Goal: Communication & Community: Ask a question

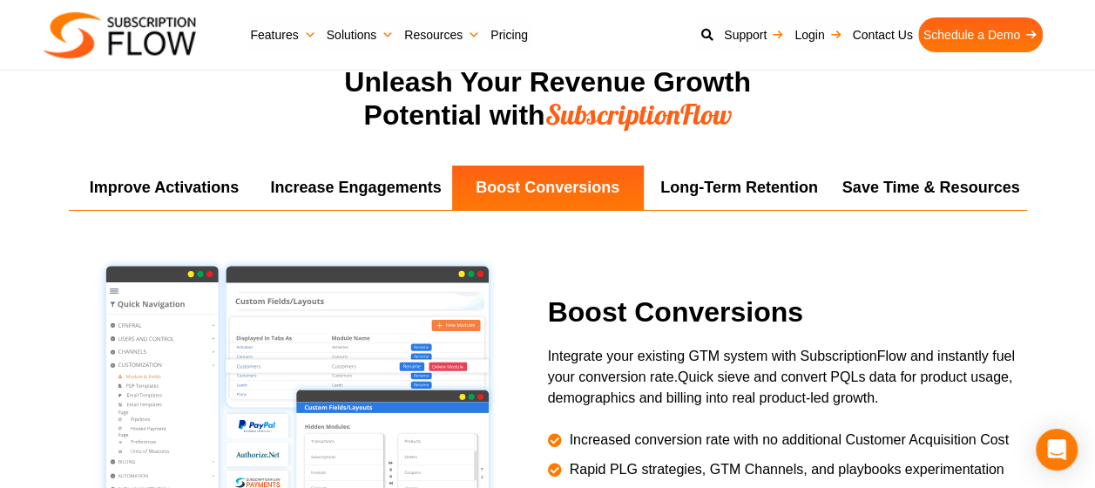
scroll to position [3158, 0]
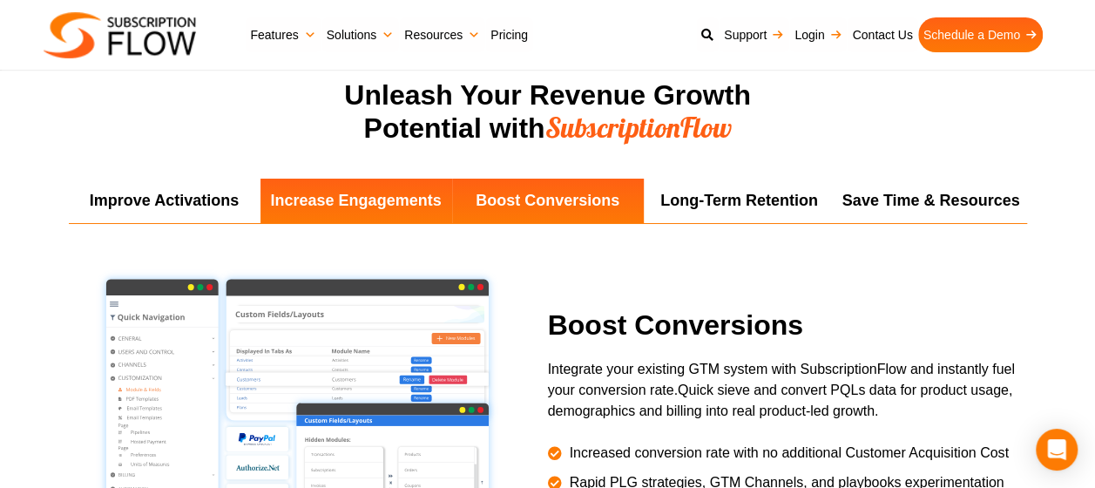
click at [409, 201] on li "Increase Engagements" at bounding box center [356, 201] width 192 height 44
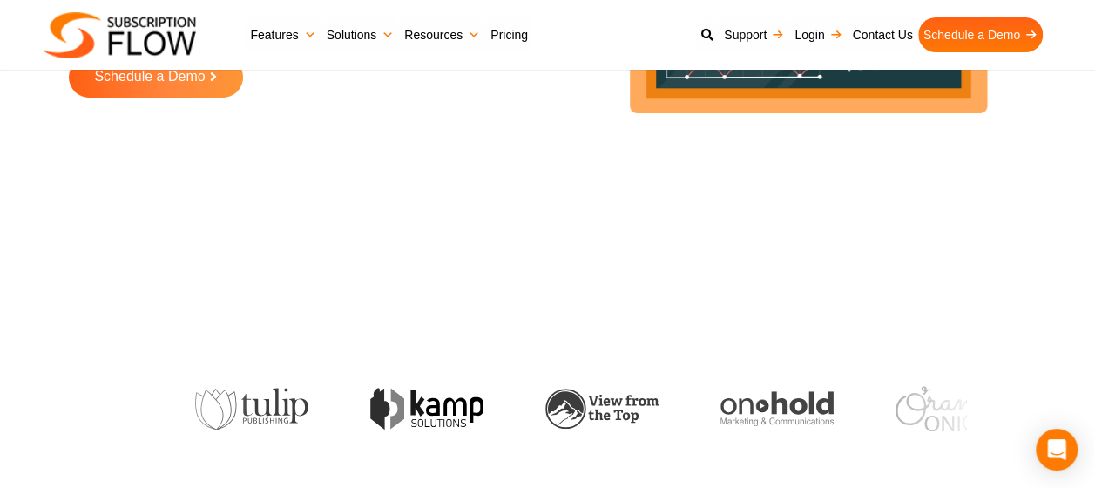
scroll to position [0, 0]
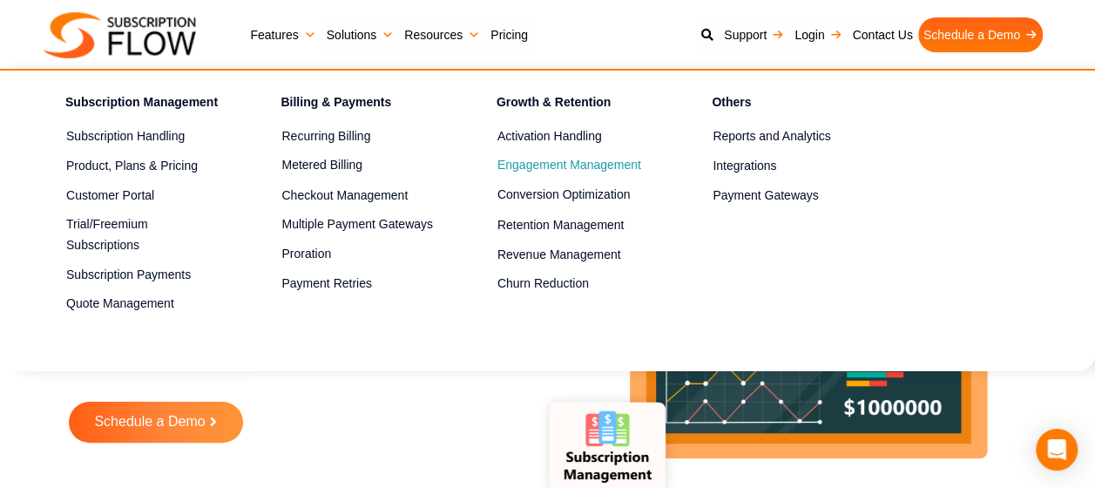
click at [609, 162] on link "Engagement Management" at bounding box center [573, 165] width 153 height 21
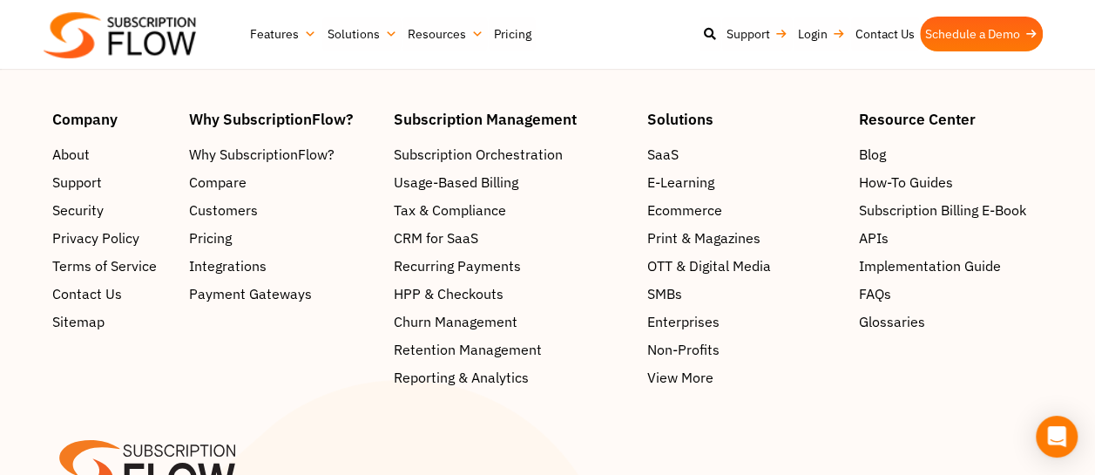
scroll to position [2915, 0]
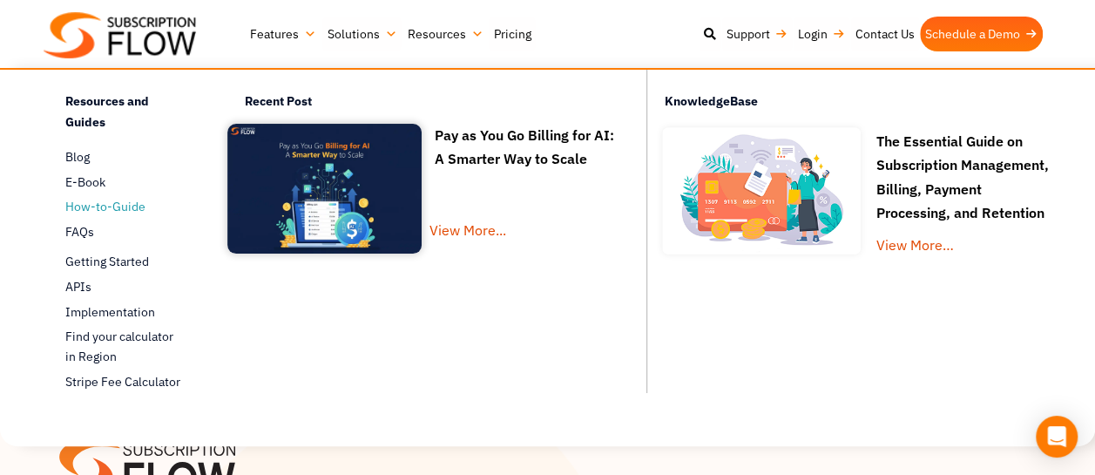
click at [133, 209] on span "How-to-Guide" at bounding box center [105, 207] width 80 height 18
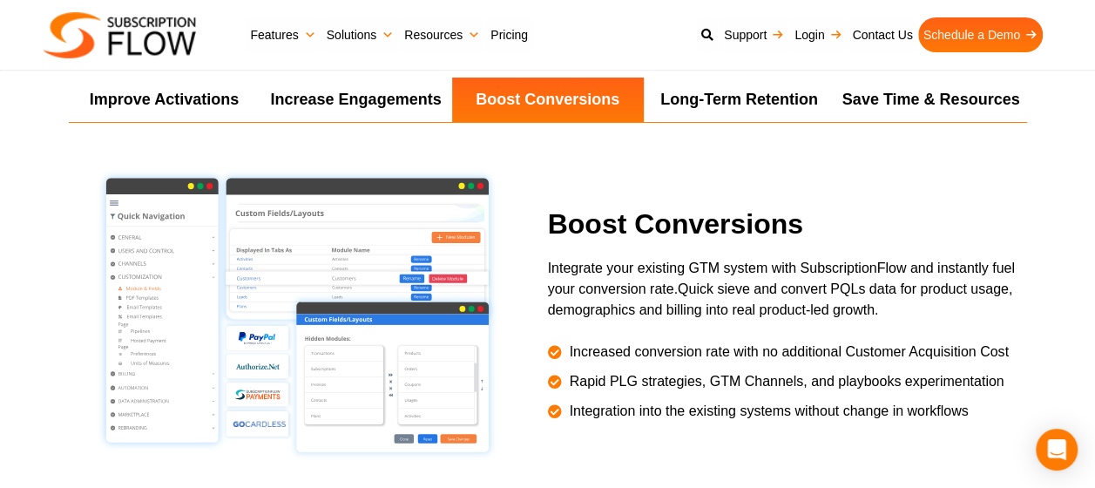
scroll to position [3261, 0]
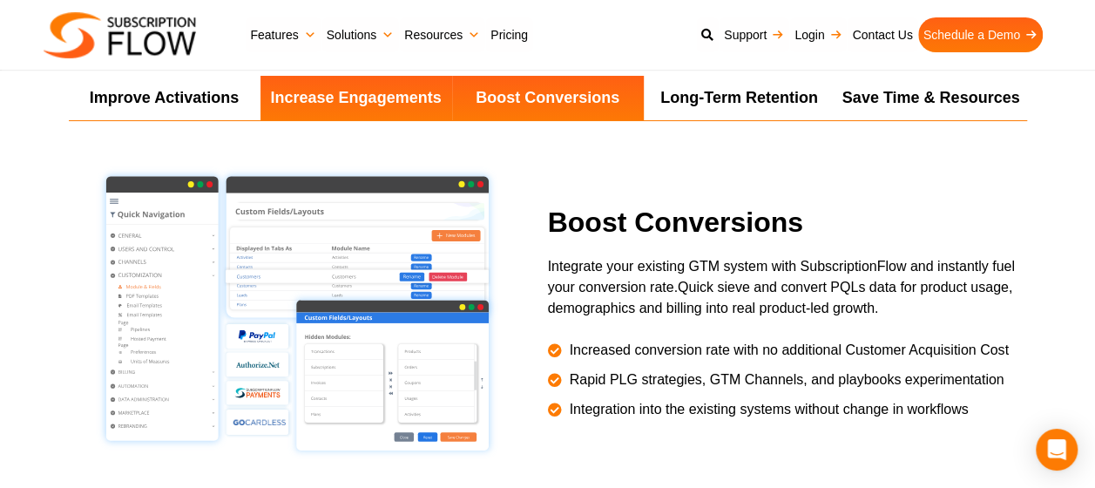
click at [394, 103] on li "Increase Engagements" at bounding box center [356, 98] width 192 height 44
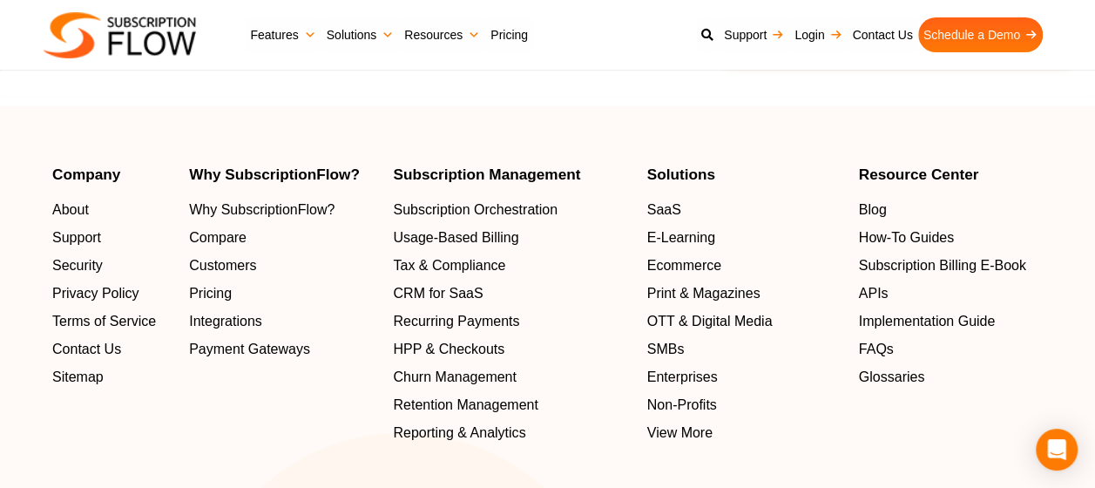
scroll to position [5624, 0]
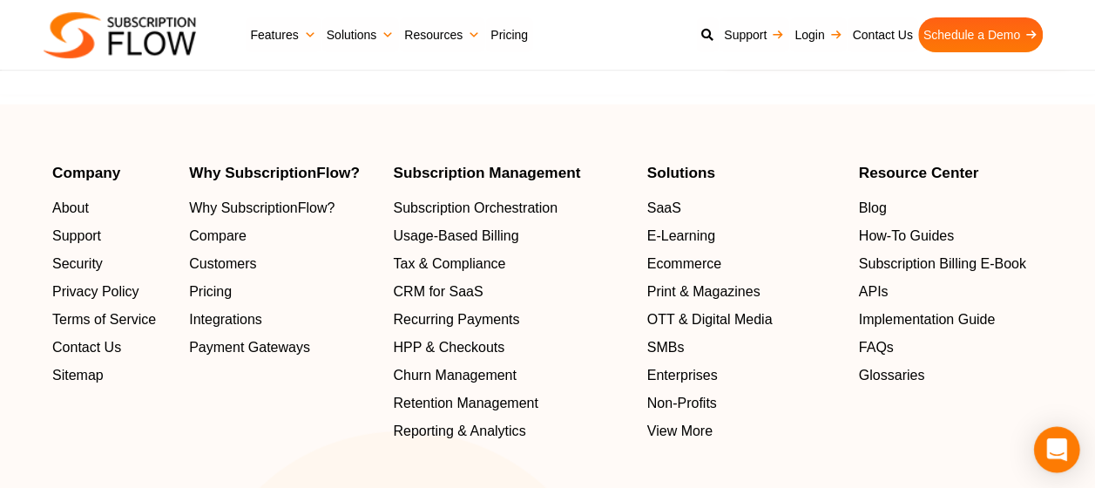
click at [1057, 453] on icon "Open Intercom Messenger" at bounding box center [1056, 449] width 20 height 23
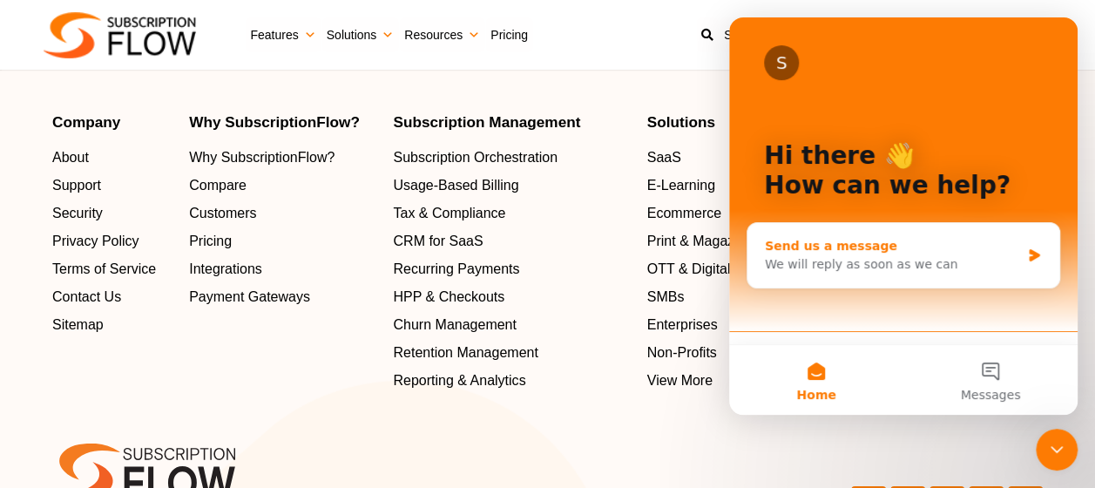
scroll to position [5688, 0]
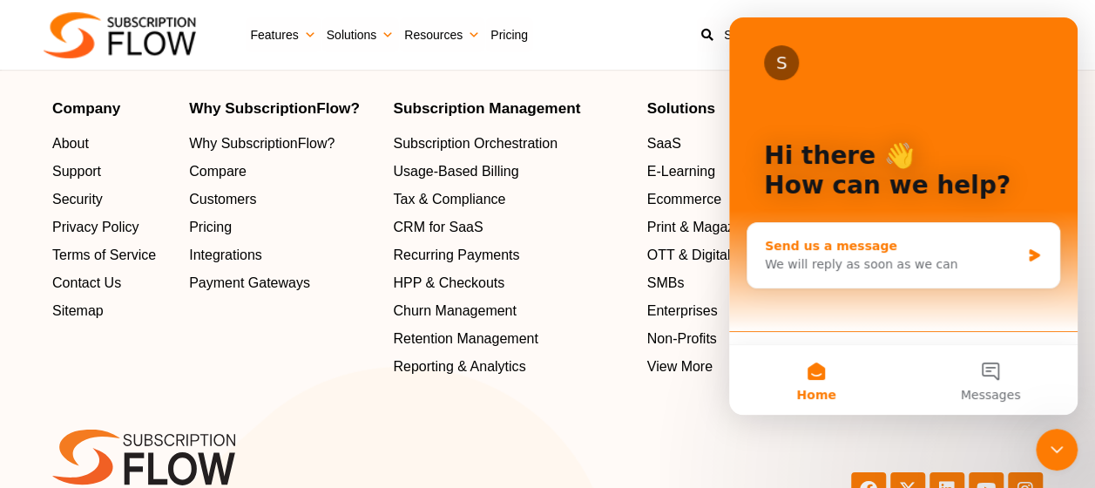
click at [1023, 261] on div "Send us a message We will reply as soon as we can" at bounding box center [903, 255] width 312 height 64
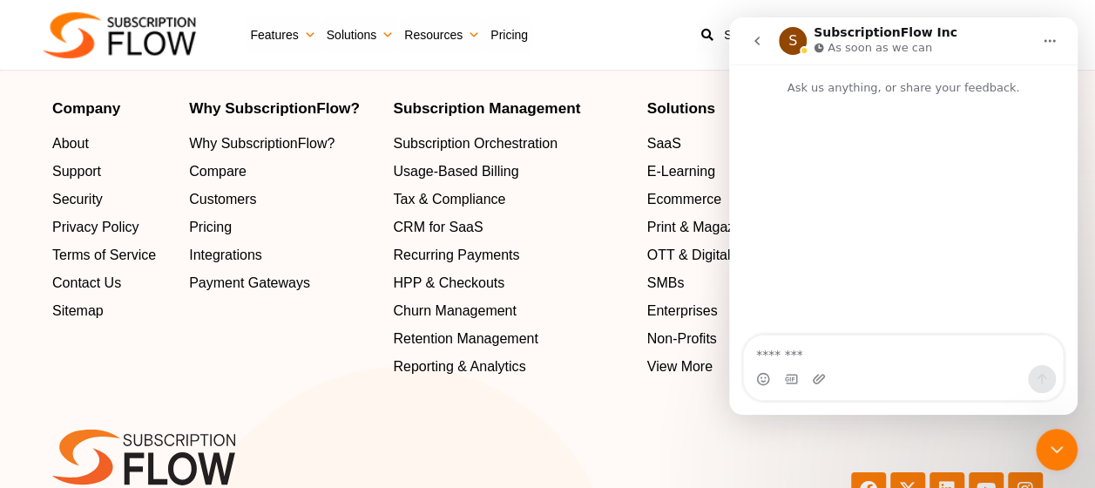
click at [875, 354] on textarea "Message…" at bounding box center [903, 350] width 319 height 30
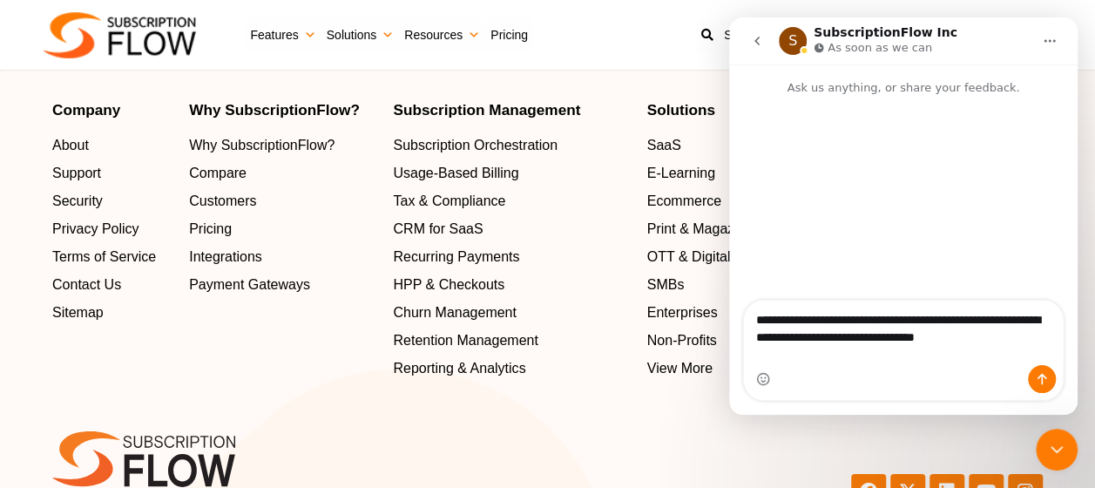
scroll to position [5716, 0]
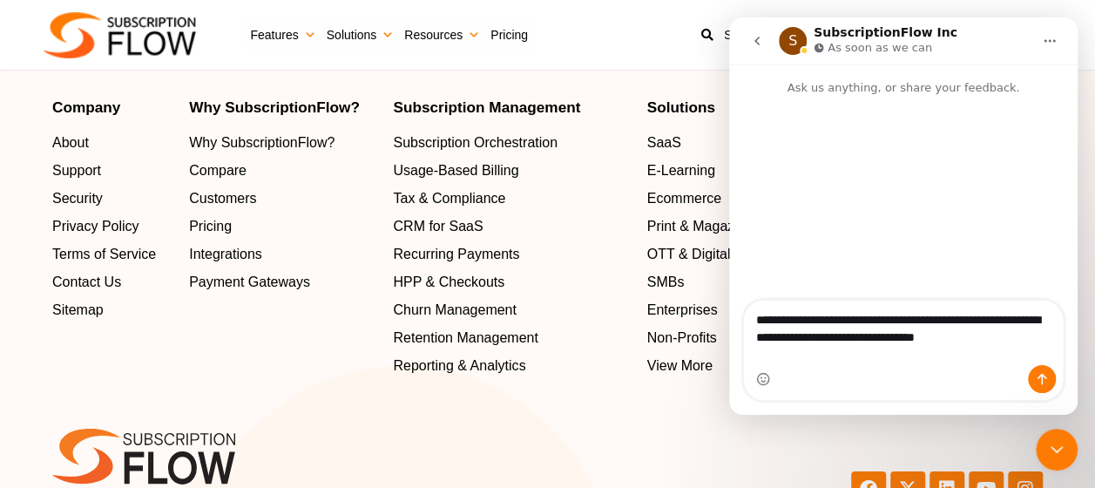
drag, startPoint x: 894, startPoint y: 359, endPoint x: 870, endPoint y: 324, distance: 42.5
click at [870, 324] on textarea "**********" at bounding box center [904, 332] width 320 height 64
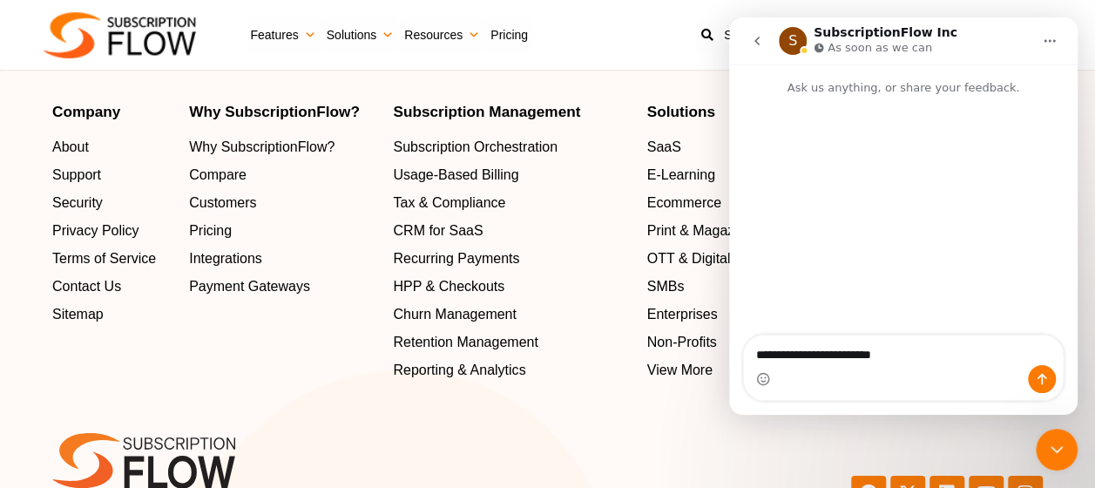
scroll to position [5704, 0]
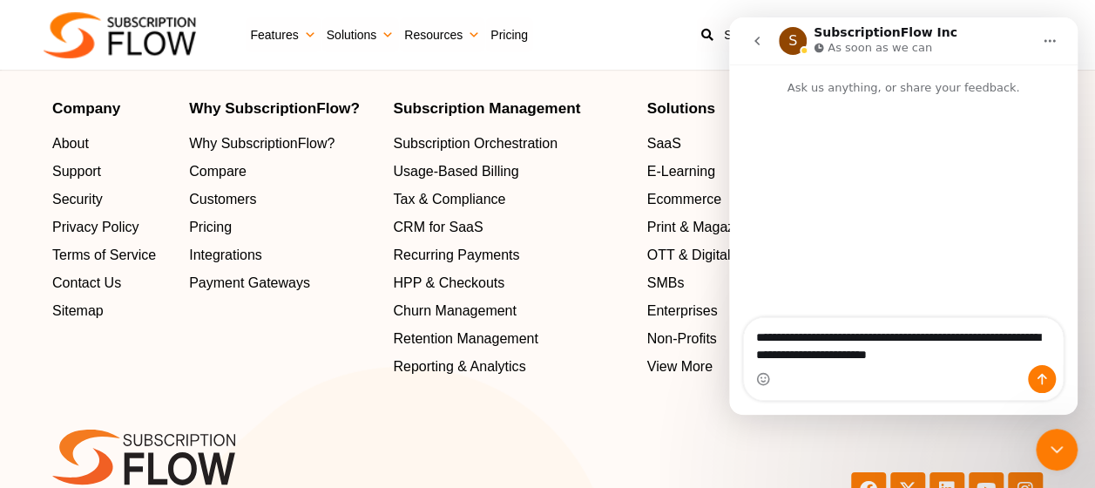
click at [898, 357] on textarea "**********" at bounding box center [904, 341] width 320 height 47
click at [941, 359] on textarea "**********" at bounding box center [904, 341] width 320 height 47
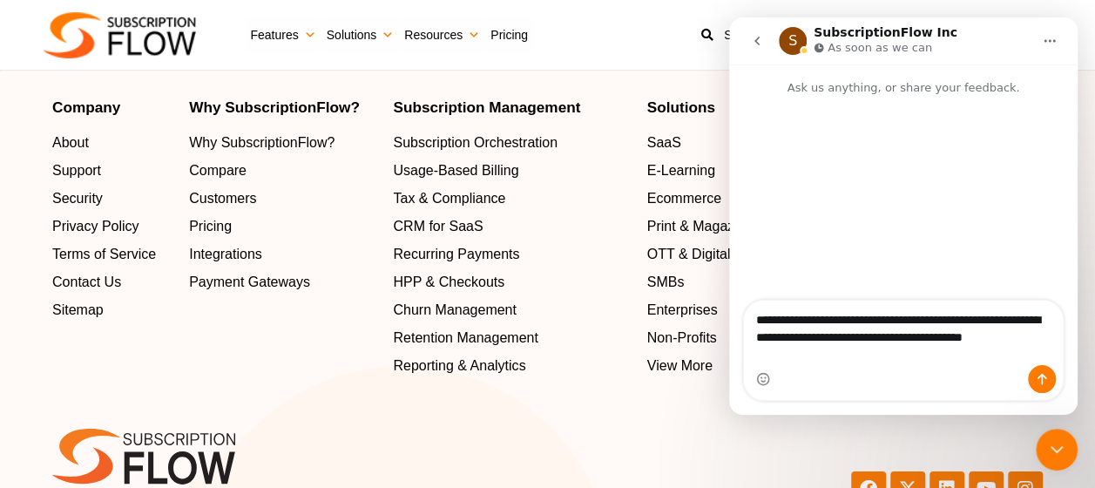
scroll to position [5716, 0]
type textarea "**********"
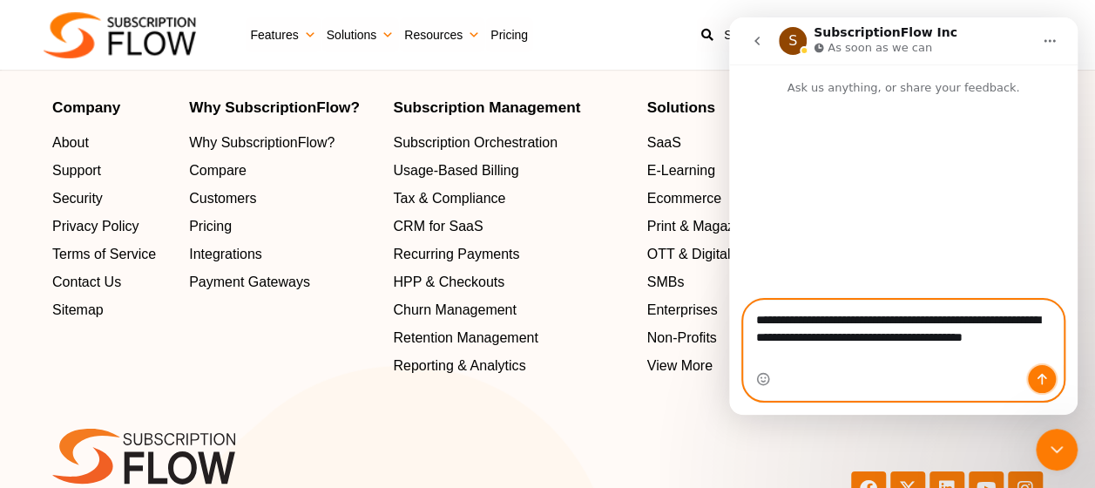
click at [1044, 371] on button "Send a message…" at bounding box center [1042, 379] width 28 height 28
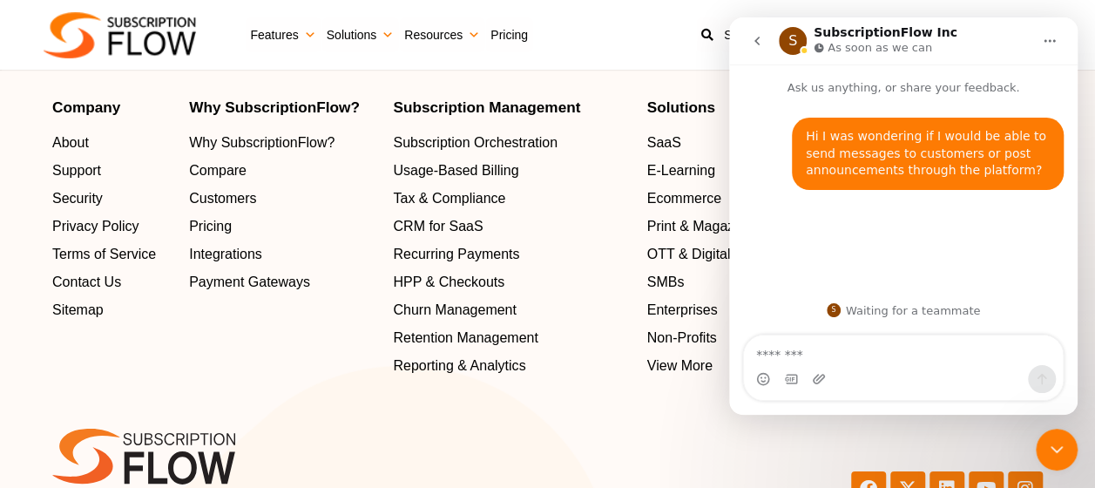
click at [589, 460] on div "Facebook X-twitter Linkedin Youtube Instagram" at bounding box center [800, 488] width 504 height 137
click at [866, 386] on div "Intercom messenger" at bounding box center [903, 379] width 319 height 28
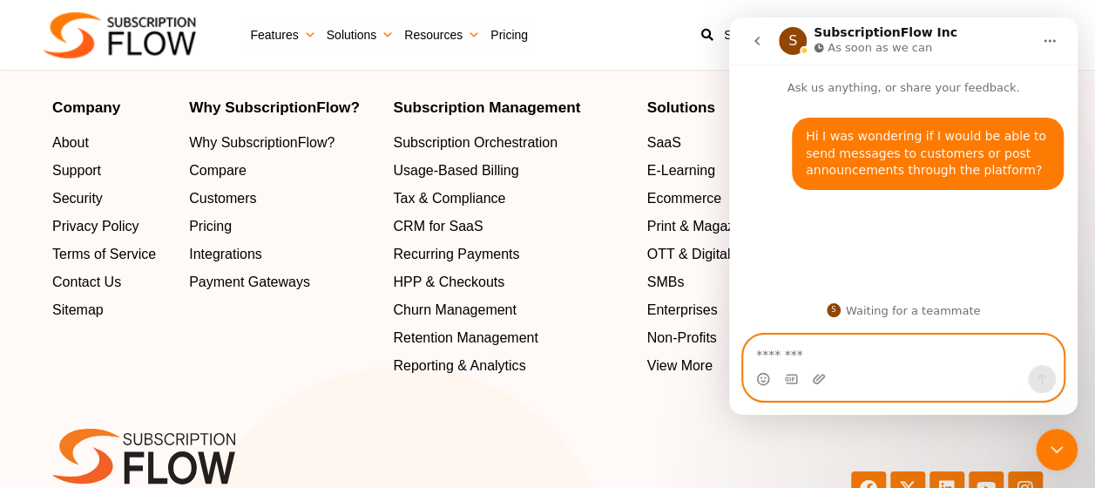
click at [853, 353] on textarea "Message…" at bounding box center [903, 350] width 319 height 30
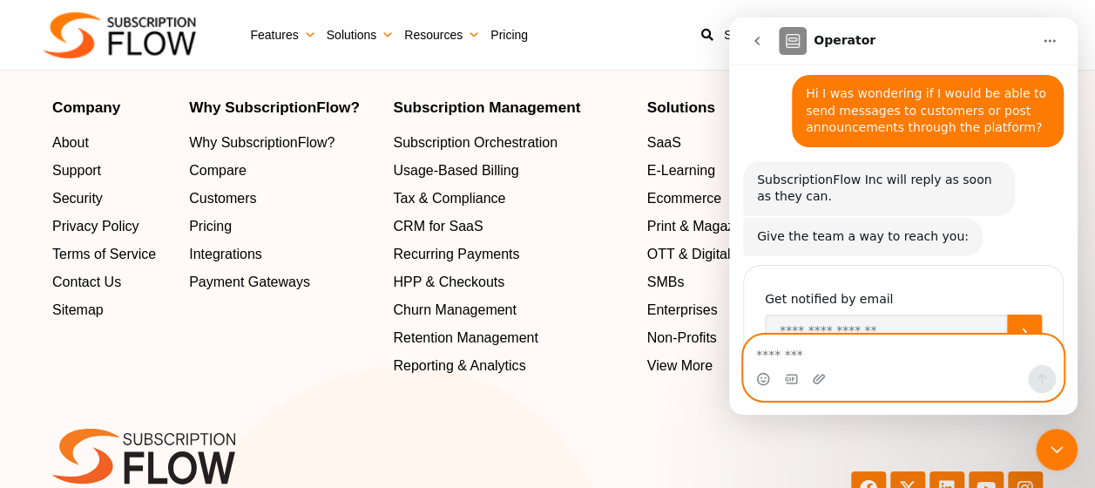
scroll to position [103, 0]
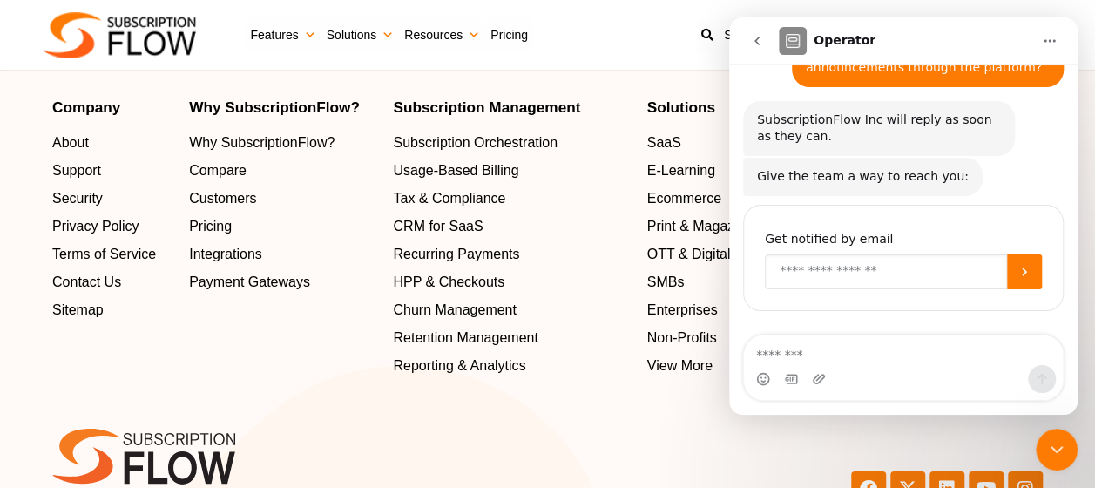
click at [853, 278] on input "Enter your email" at bounding box center [886, 271] width 242 height 35
type input "**********"
drag, startPoint x: 959, startPoint y: 272, endPoint x: 666, endPoint y: 272, distance: 292.6
click html "**********"
click at [826, 275] on input "Enter your email" at bounding box center [886, 271] width 242 height 35
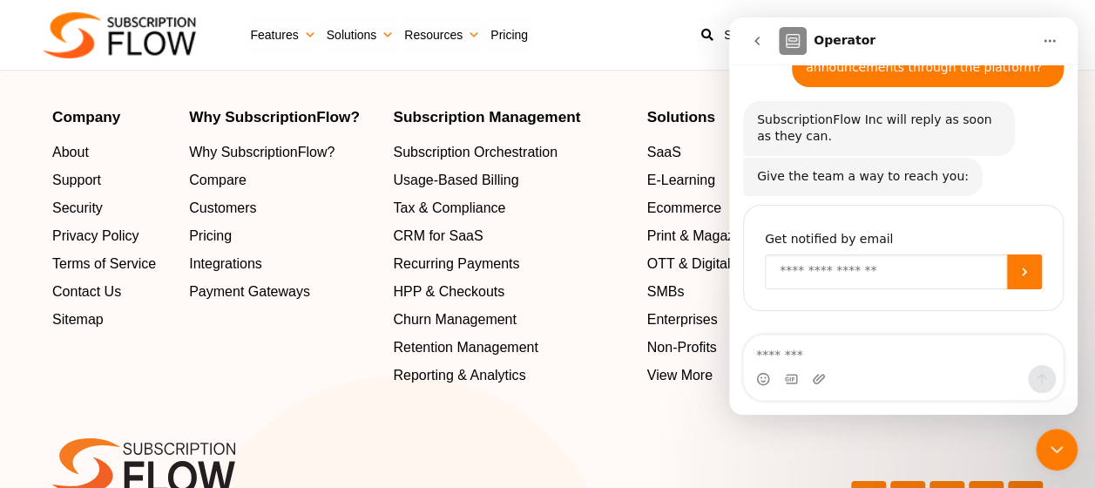
scroll to position [5688, 0]
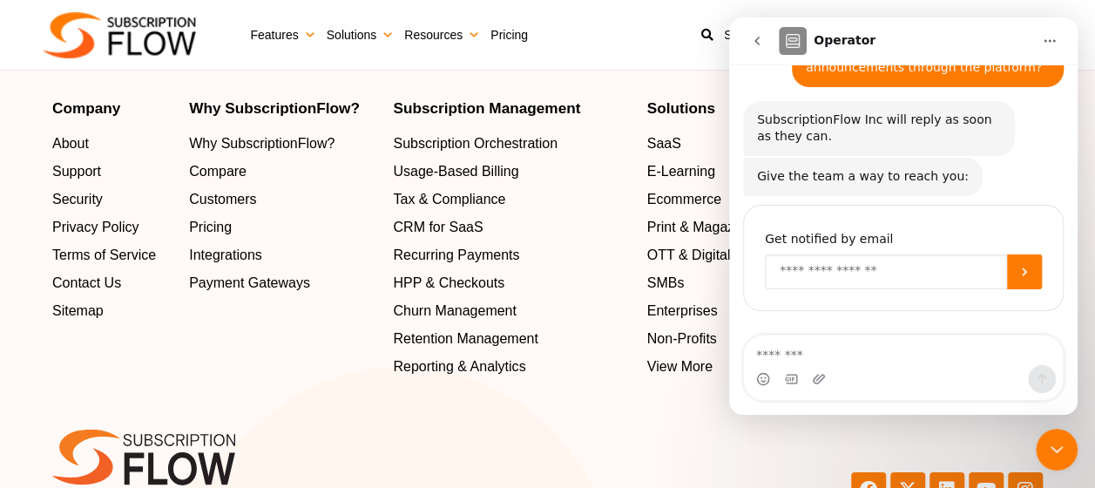
type input "**********"
click at [1027, 272] on button "Submit" at bounding box center [1024, 271] width 35 height 35
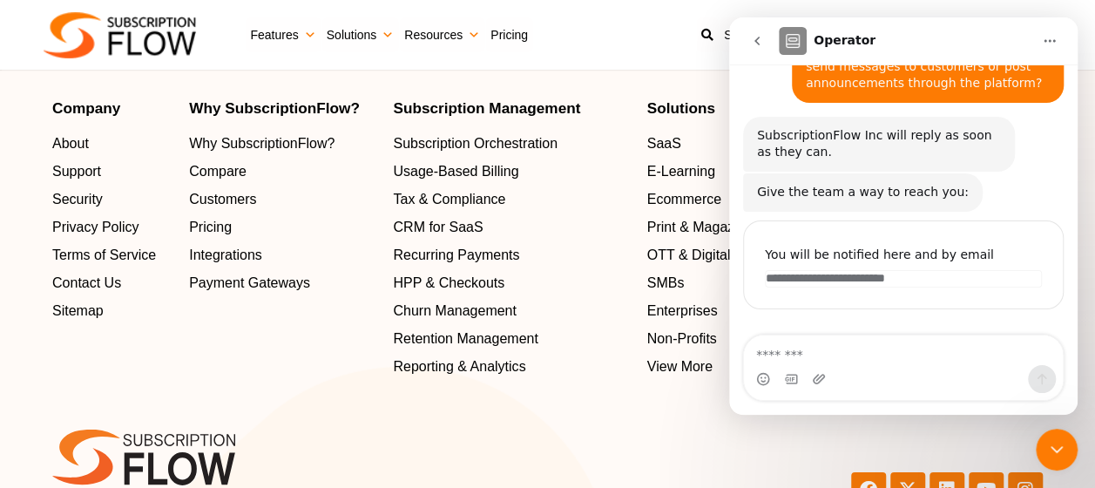
scroll to position [85, 0]
click at [636, 411] on section "[EMAIL_ADDRESS][DOMAIN_NAME] [EMAIL_ADDRESS][DOMAIN_NAME] [EMAIL_ADDRESS][DOMAI…" at bounding box center [547, 467] width 1095 height 180
